Goal: Transaction & Acquisition: Subscribe to service/newsletter

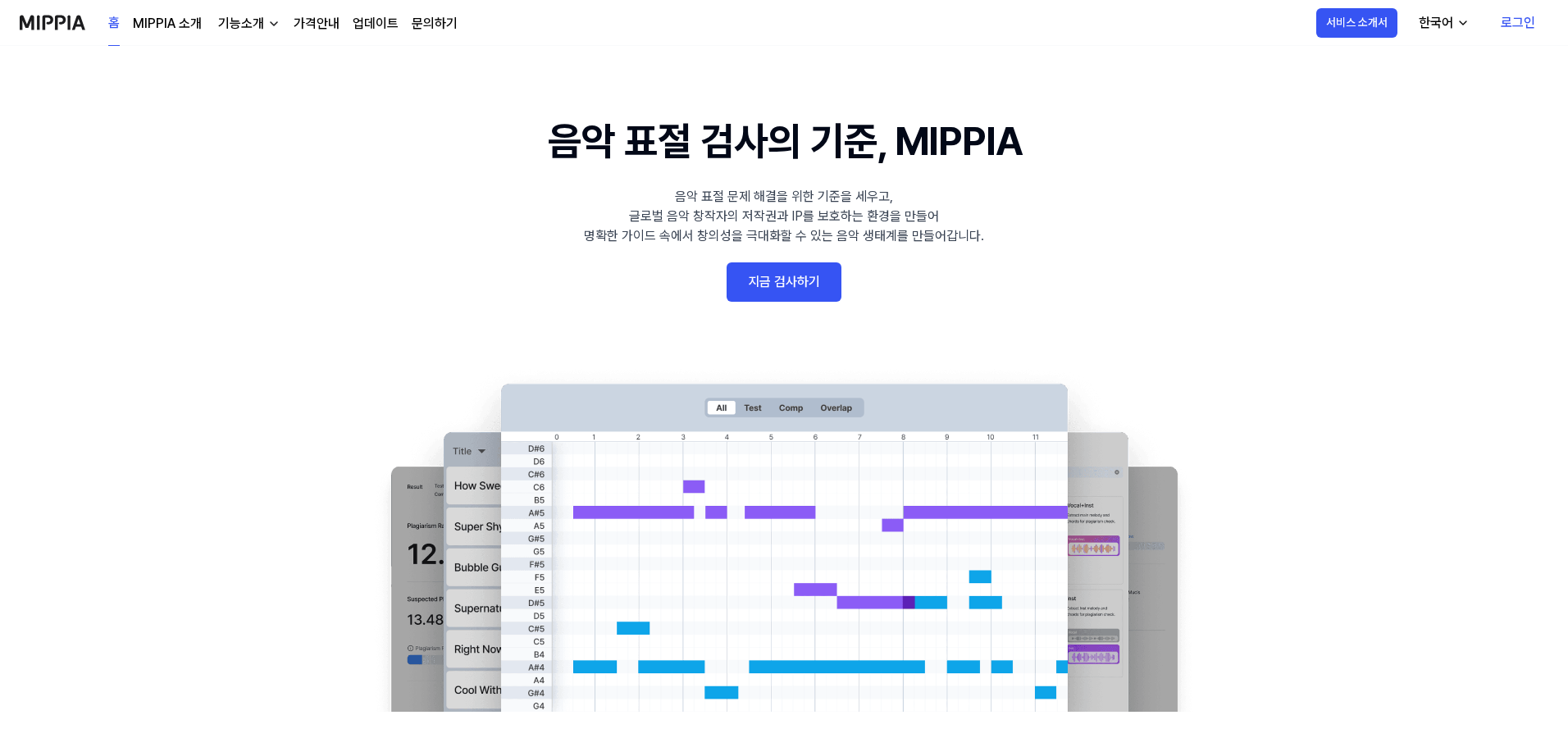
click at [309, 18] on link "가격안내" at bounding box center [316, 23] width 46 height 19
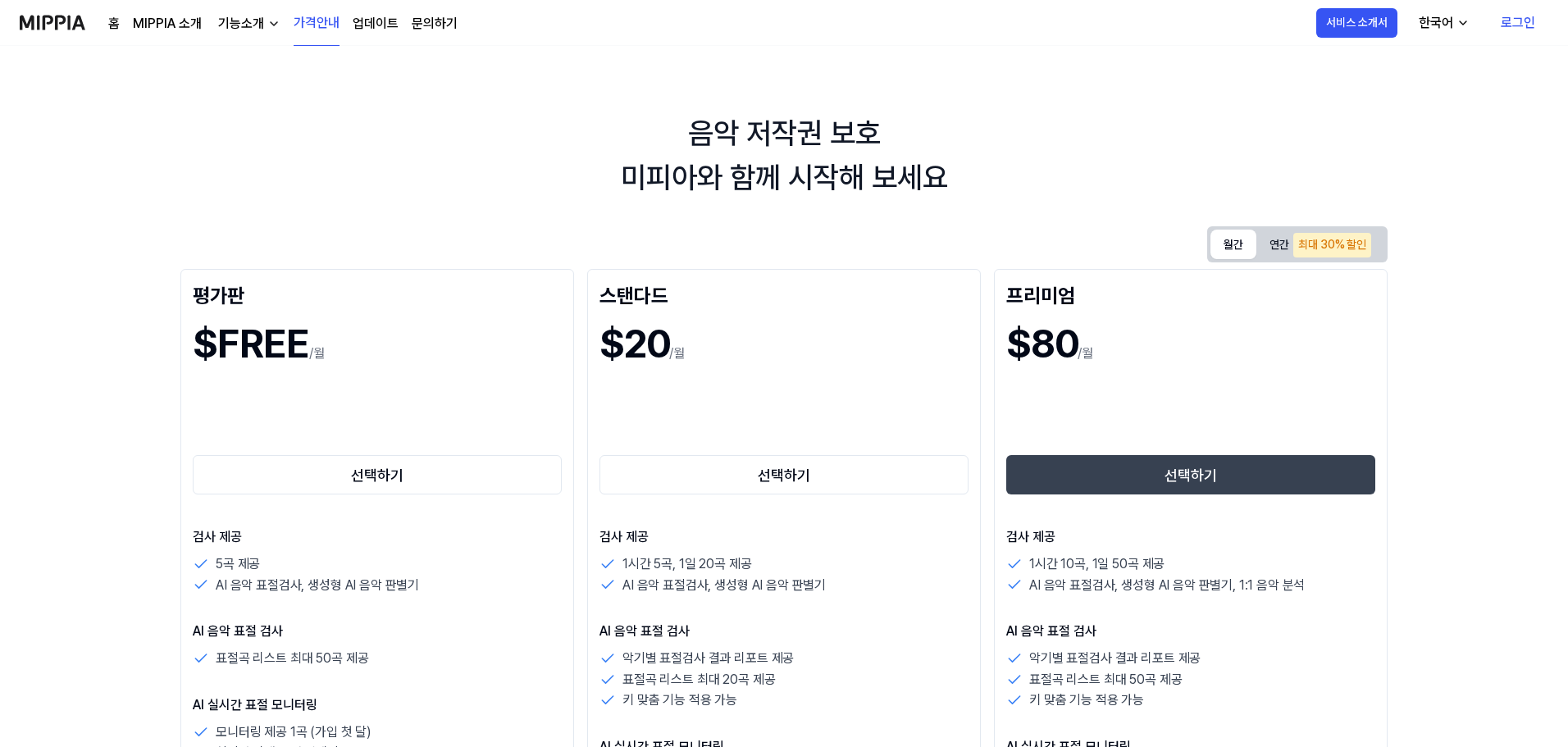
click at [1223, 247] on button "월간" at bounding box center [1234, 244] width 46 height 30
click at [1343, 247] on div "최대 30% 할인" at bounding box center [1333, 245] width 78 height 25
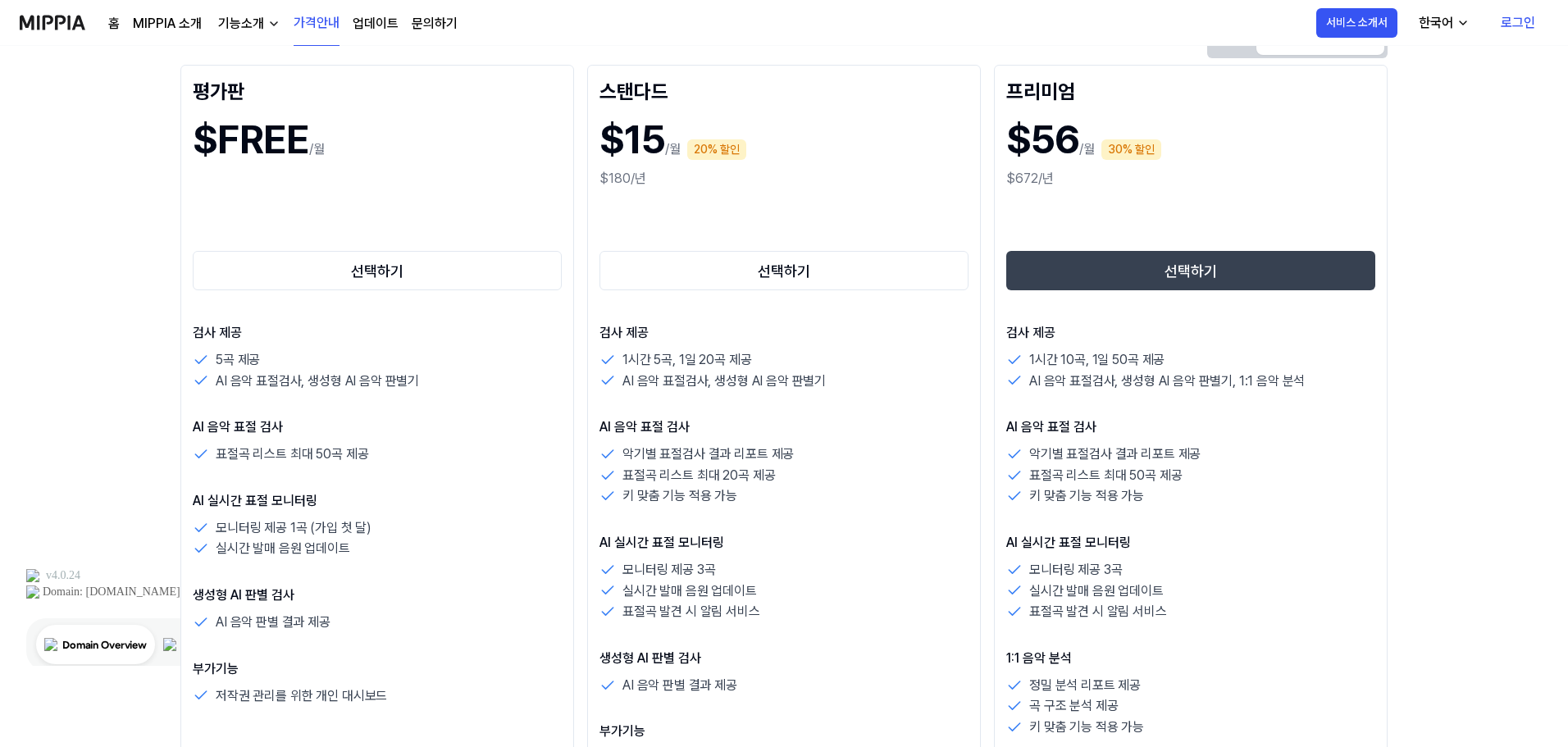
scroll to position [164, 0]
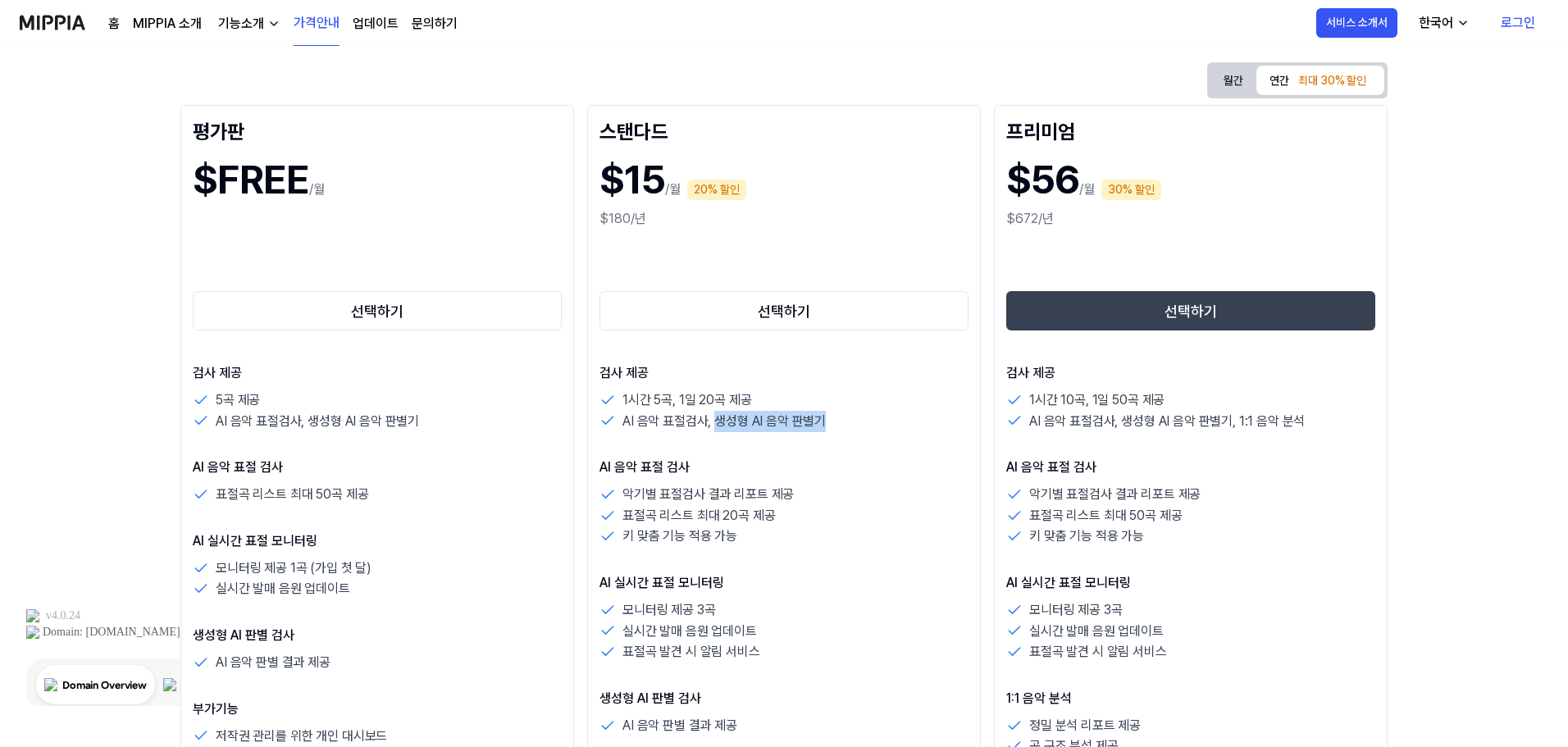
drag, startPoint x: 716, startPoint y: 420, endPoint x: 825, endPoint y: 419, distance: 109.0
click at [825, 419] on div "AI 음악 표절검사, 생성형 AI 음악 판별기" at bounding box center [784, 422] width 370 height 21
drag, startPoint x: 629, startPoint y: 422, endPoint x: 833, endPoint y: 422, distance: 204.0
click at [833, 422] on div "AI 음악 표절검사, 생성형 AI 음악 판별기" at bounding box center [784, 422] width 370 height 21
copy p "AI 음악 표절검사, 생성형 AI 음악 판별기"
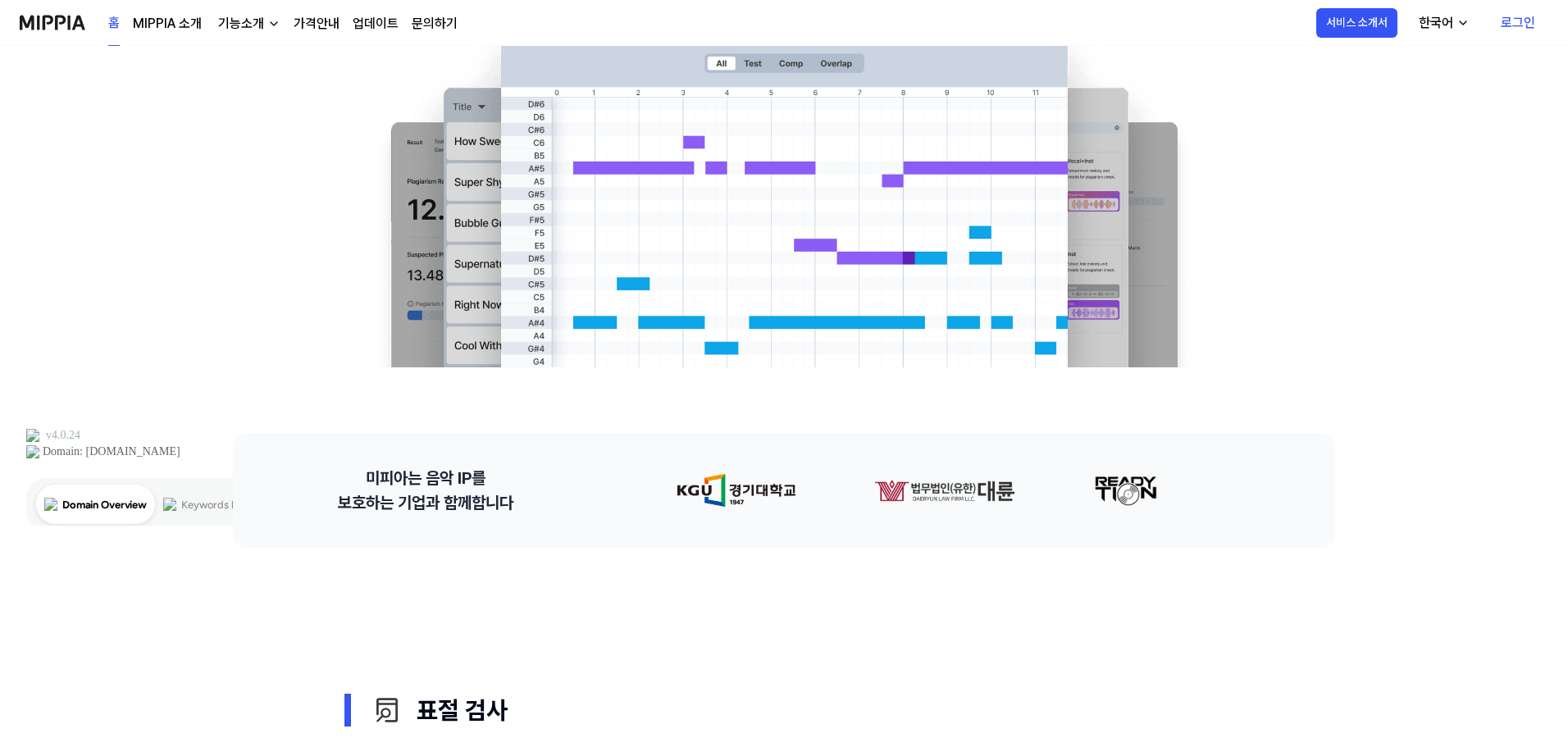
scroll to position [82, 0]
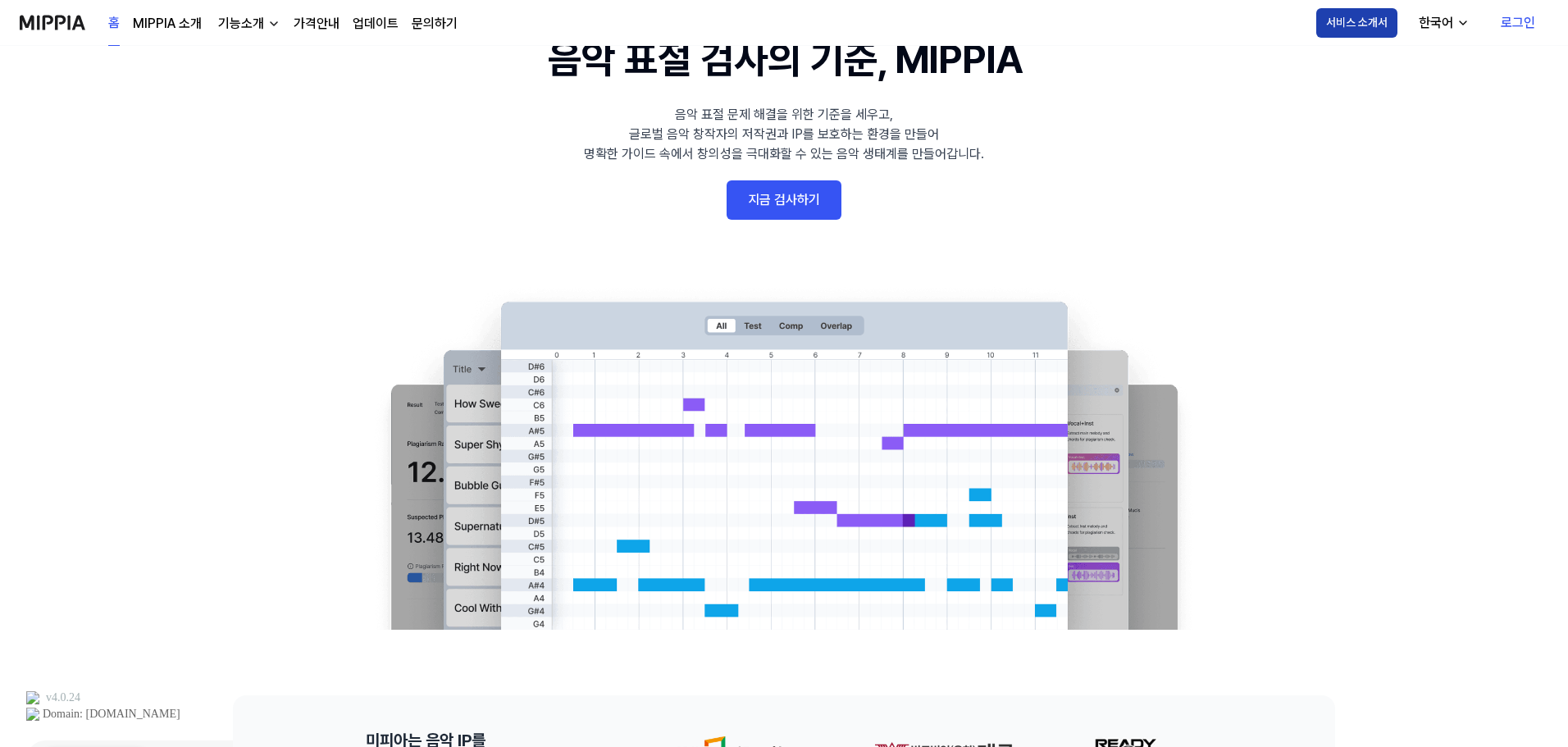
click at [1358, 21] on button "서비스 소개서" at bounding box center [1357, 23] width 81 height 30
click at [315, 24] on link "가격안내" at bounding box center [316, 23] width 46 height 19
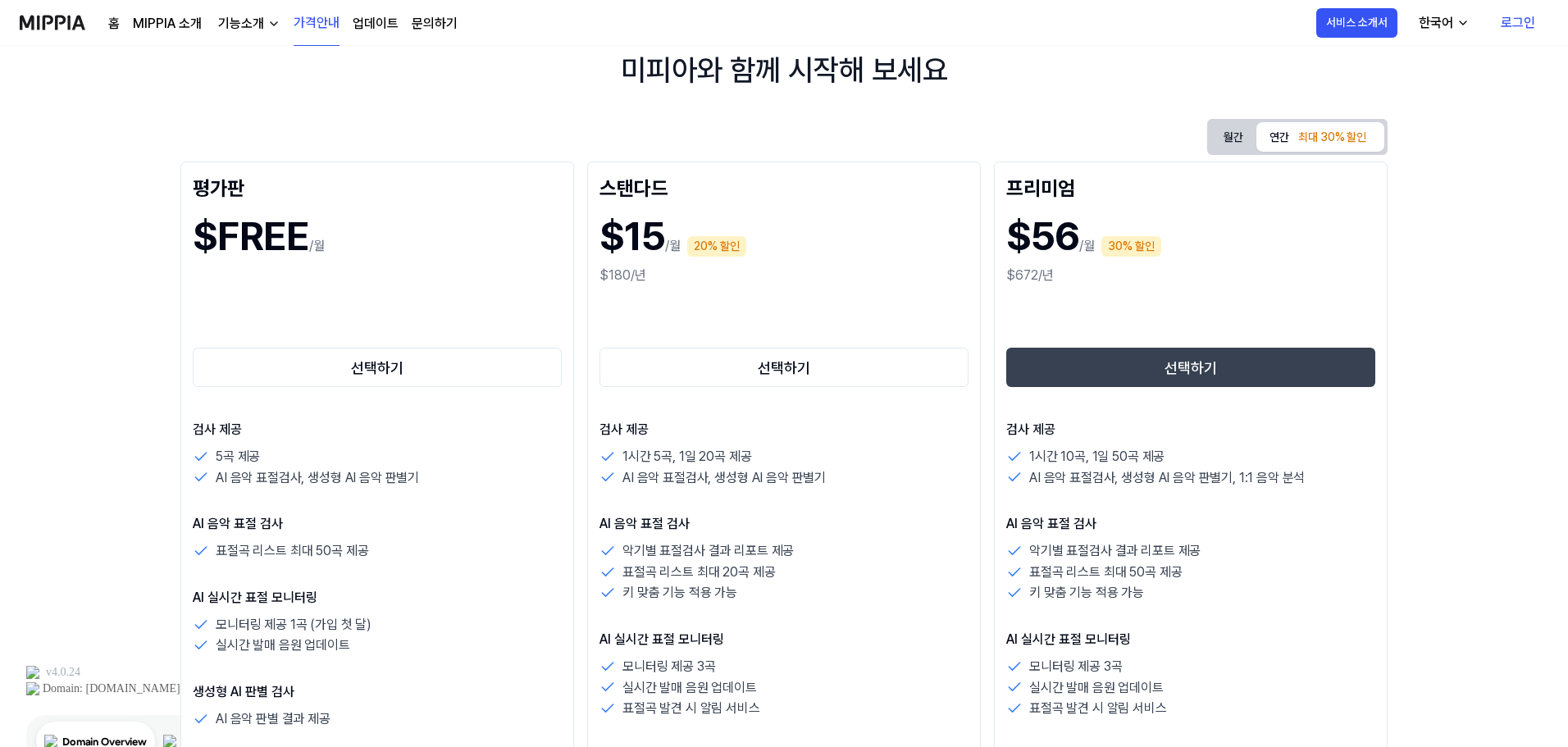
scroll to position [164, 0]
